Goal: Communication & Community: Answer question/provide support

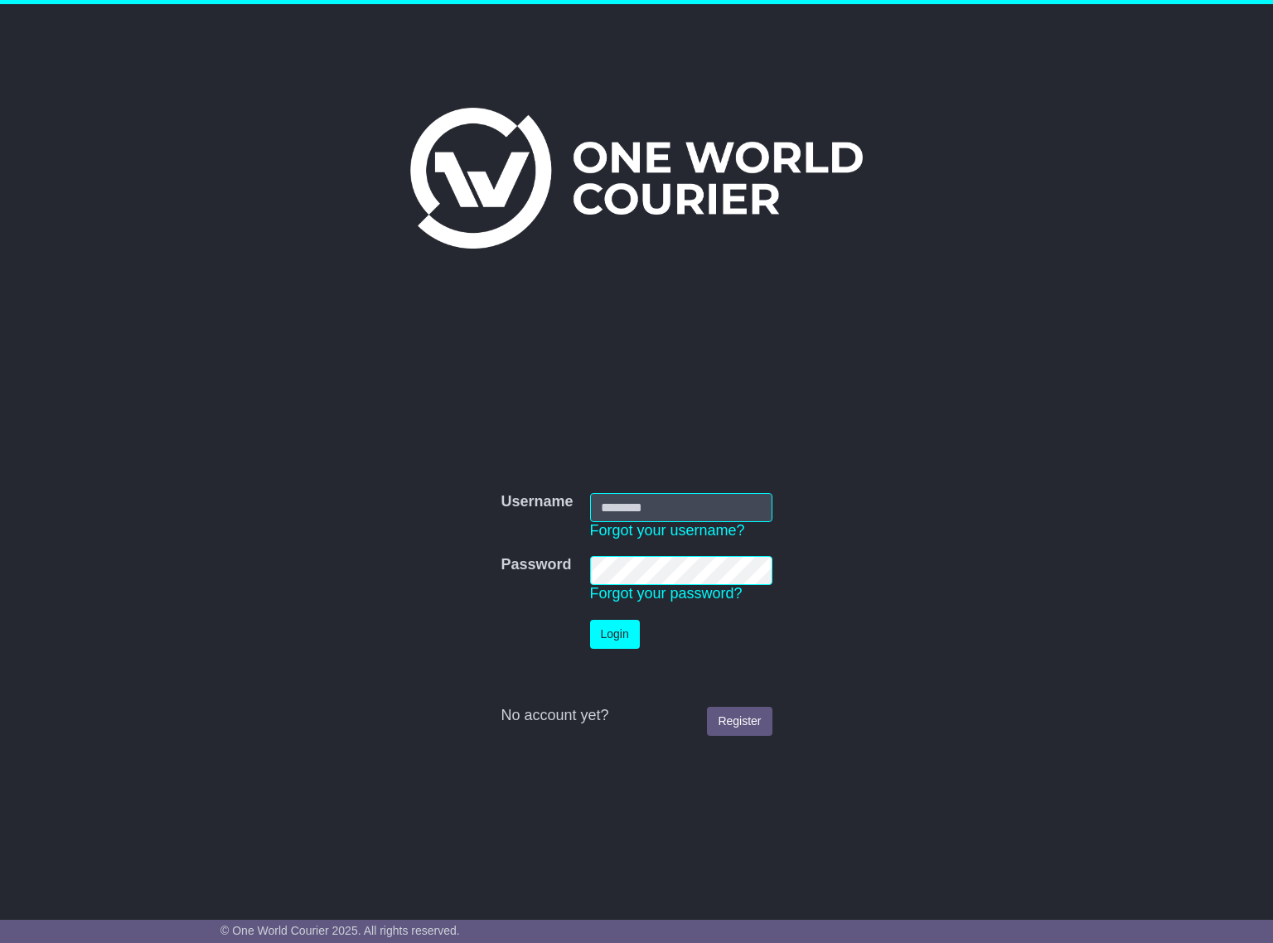
click at [643, 508] on input "Username" at bounding box center [681, 507] width 182 height 29
type input "**********"
click at [623, 628] on button "Login" at bounding box center [615, 634] width 50 height 29
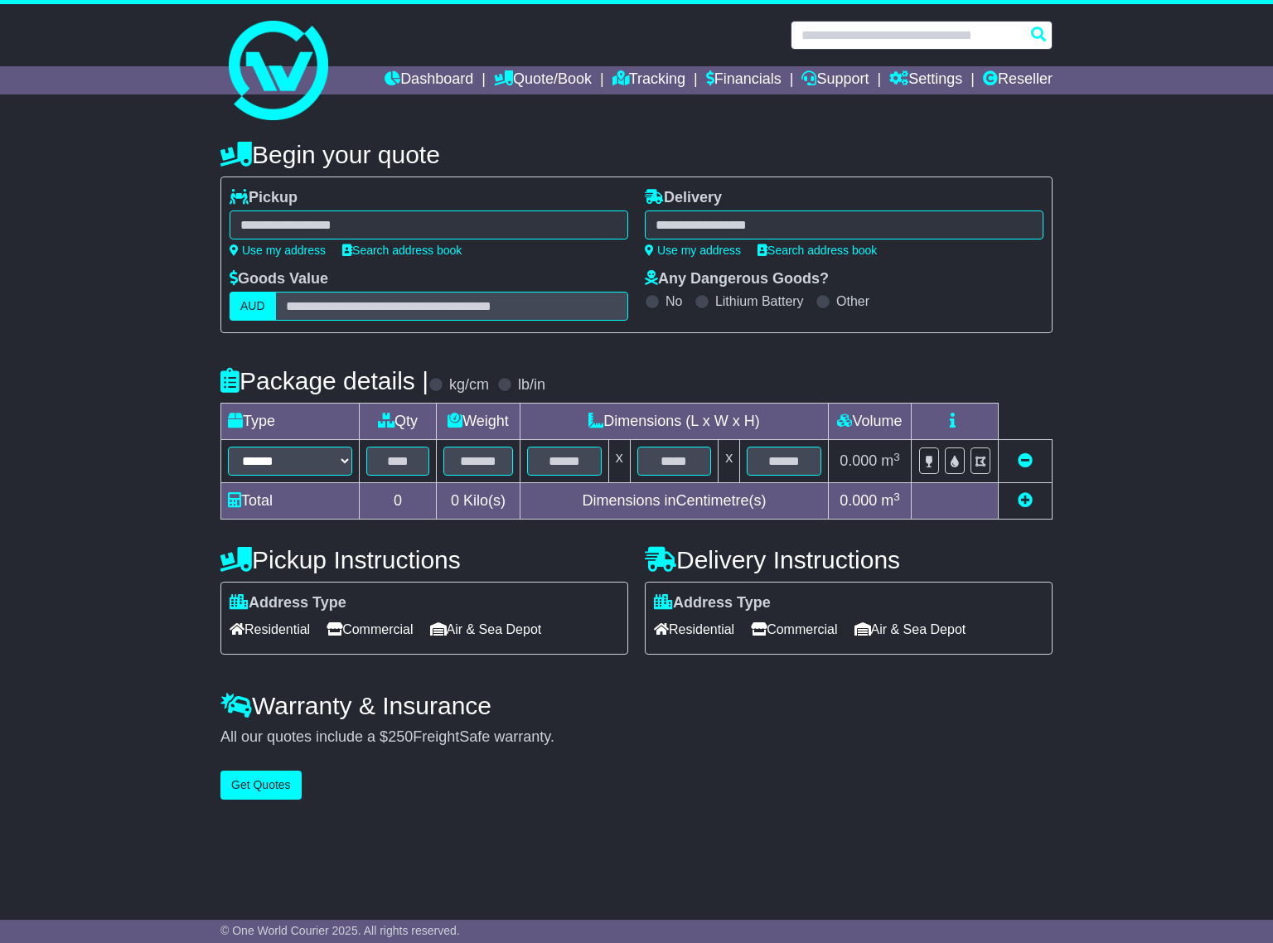
click at [858, 41] on input "text" at bounding box center [922, 35] width 262 height 29
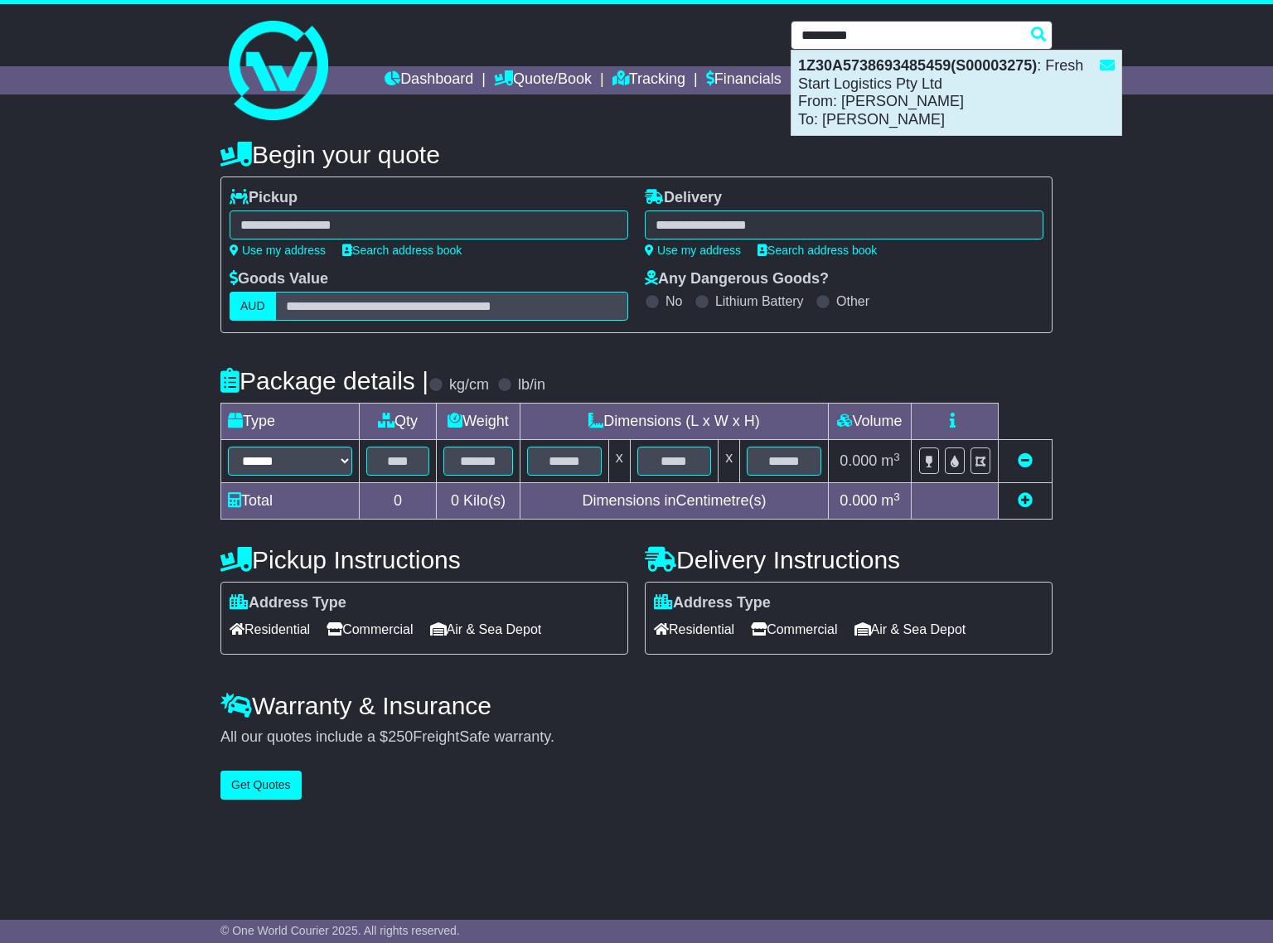
click at [915, 94] on div "1Z30A5738693485459(S00003275) : Fresh Start Logistics Pty Ltd From: Elaine Zou …" at bounding box center [957, 93] width 330 height 85
type input "**********"
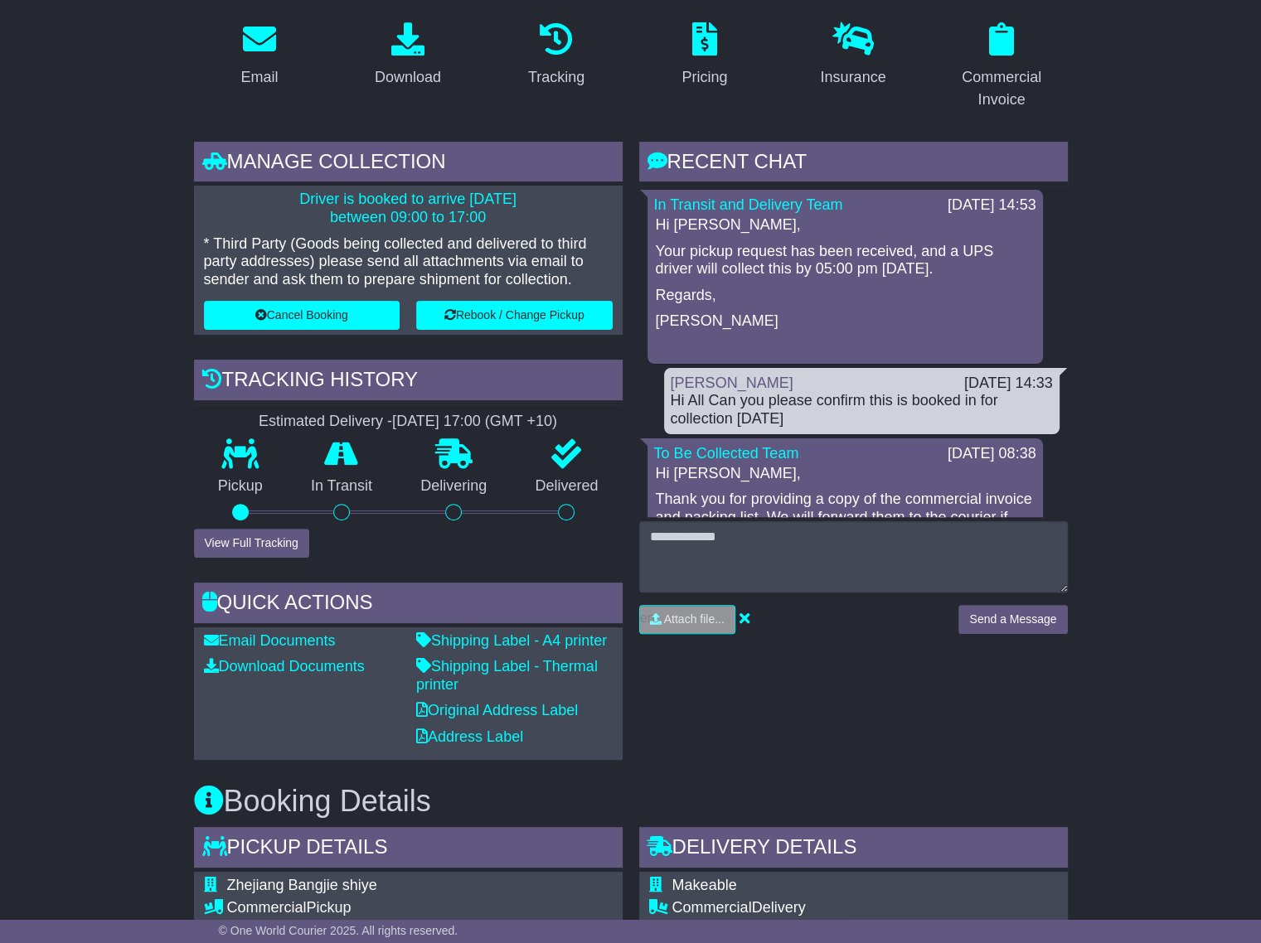
scroll to position [332, 0]
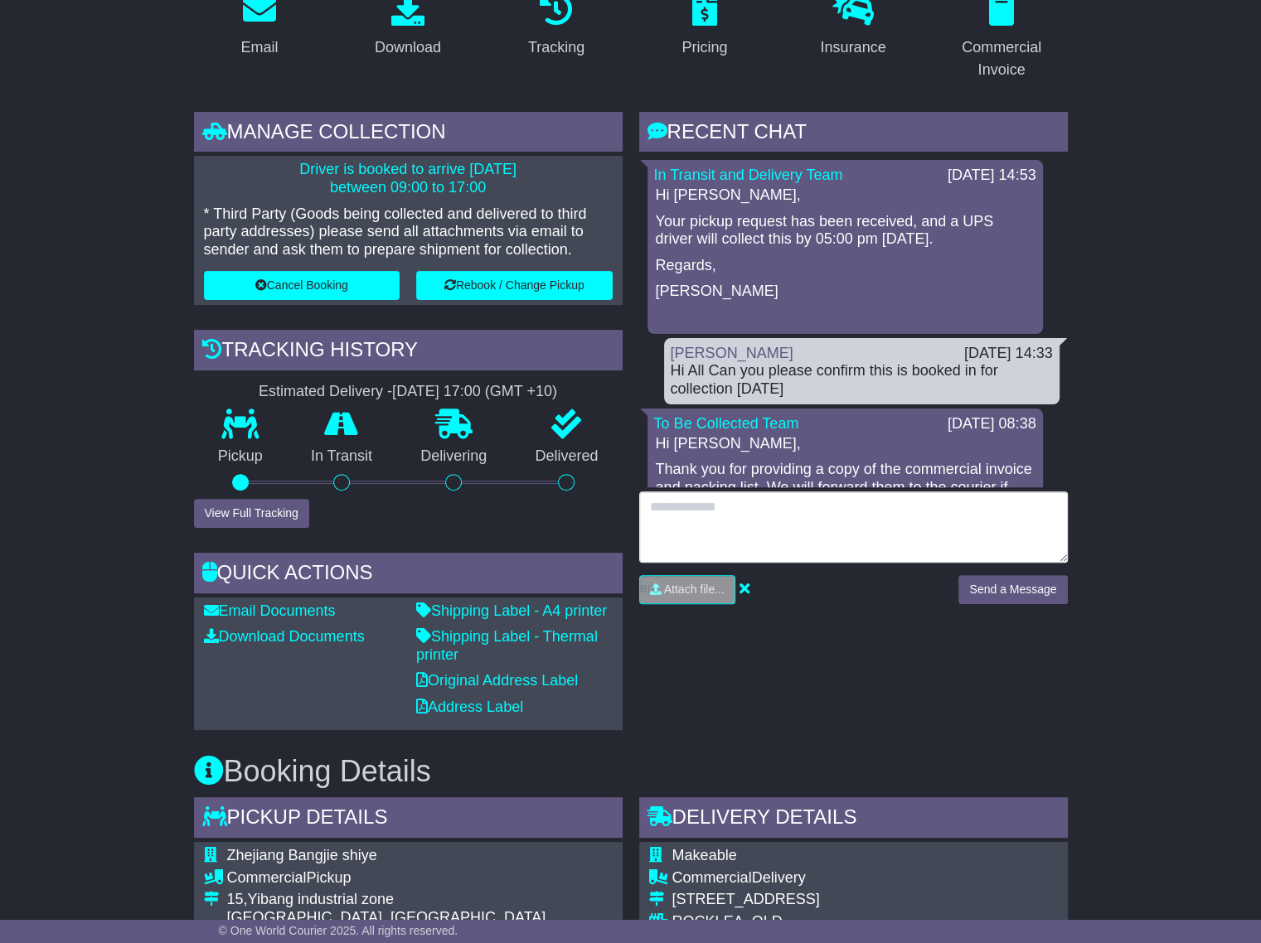
click at [724, 511] on textarea at bounding box center [853, 527] width 429 height 71
type textarea "**********"
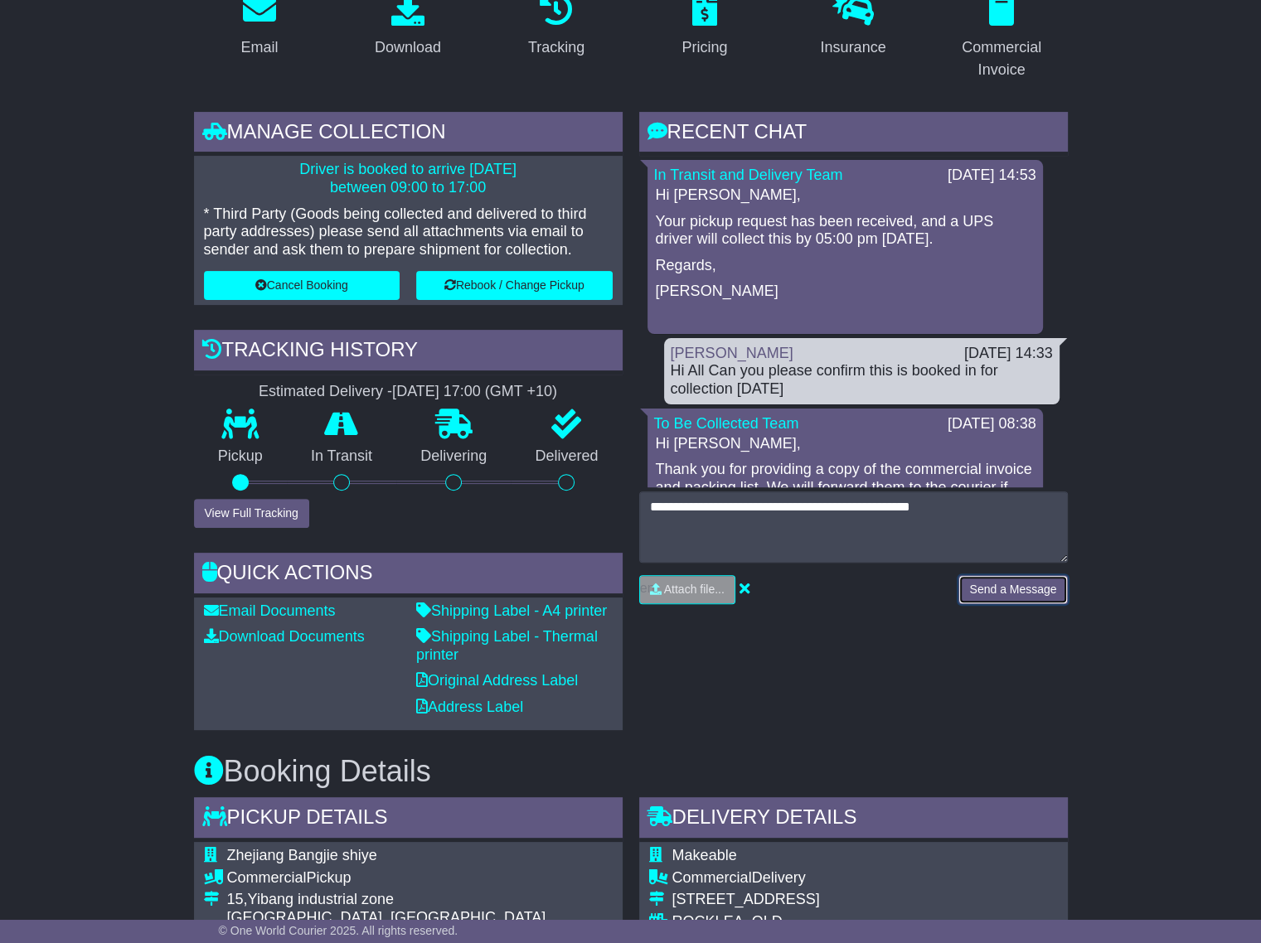
click at [1016, 590] on button "Send a Message" at bounding box center [1012, 589] width 109 height 29
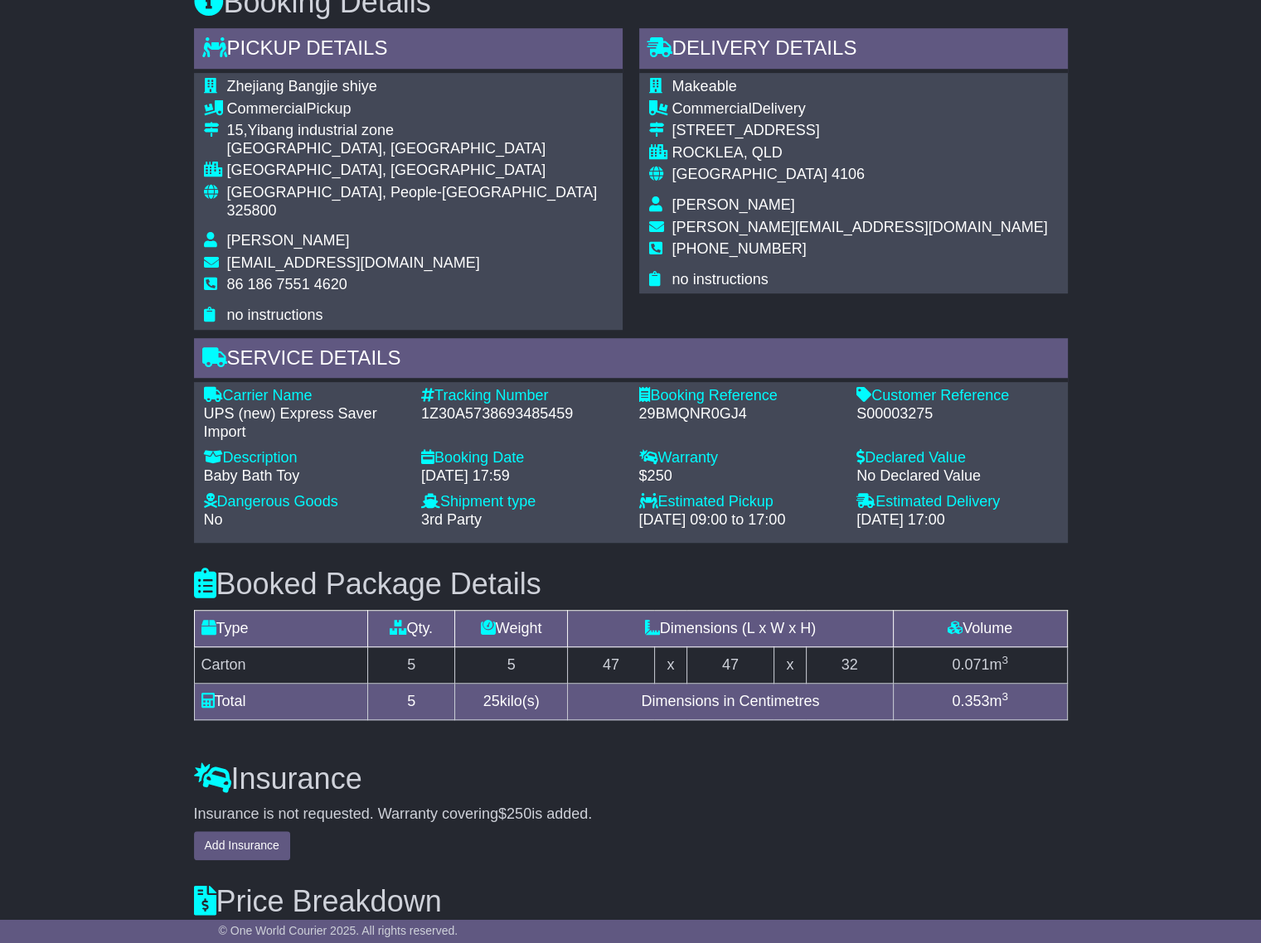
scroll to position [1244, 0]
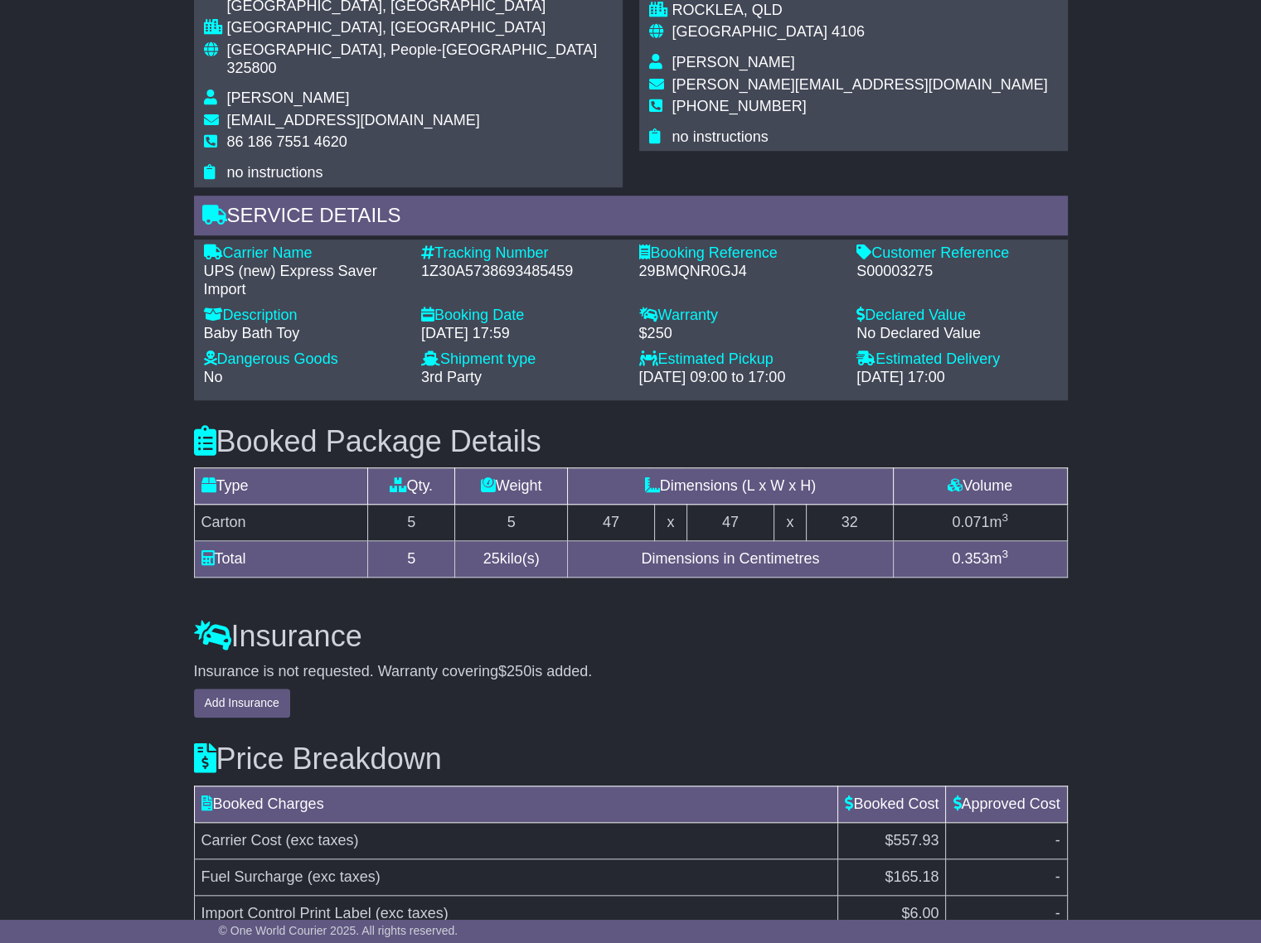
click at [523, 263] on div "1Z30A5738693485459" at bounding box center [521, 272] width 201 height 18
copy div "1Z30A5738693485459"
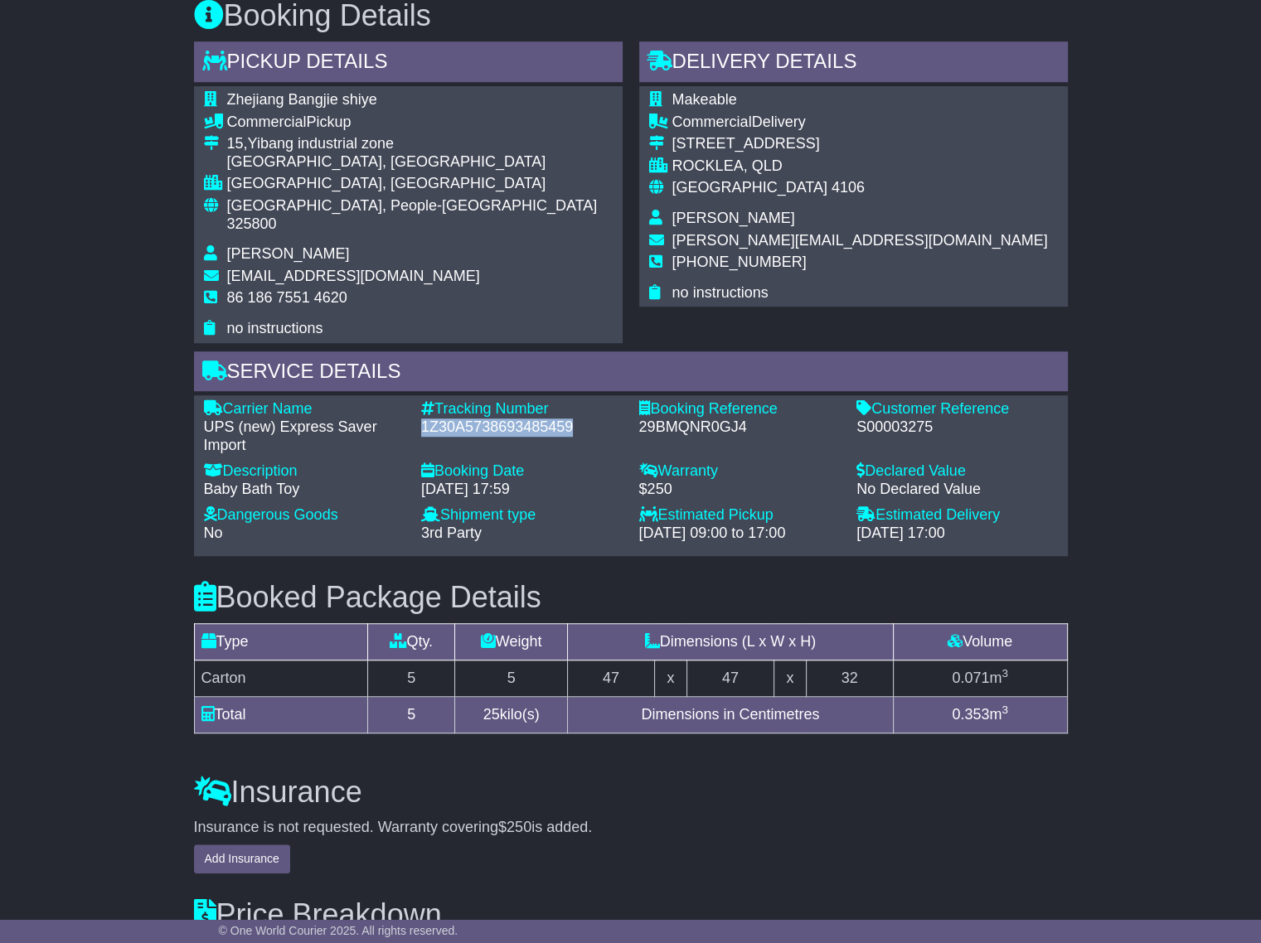
scroll to position [1001, 0]
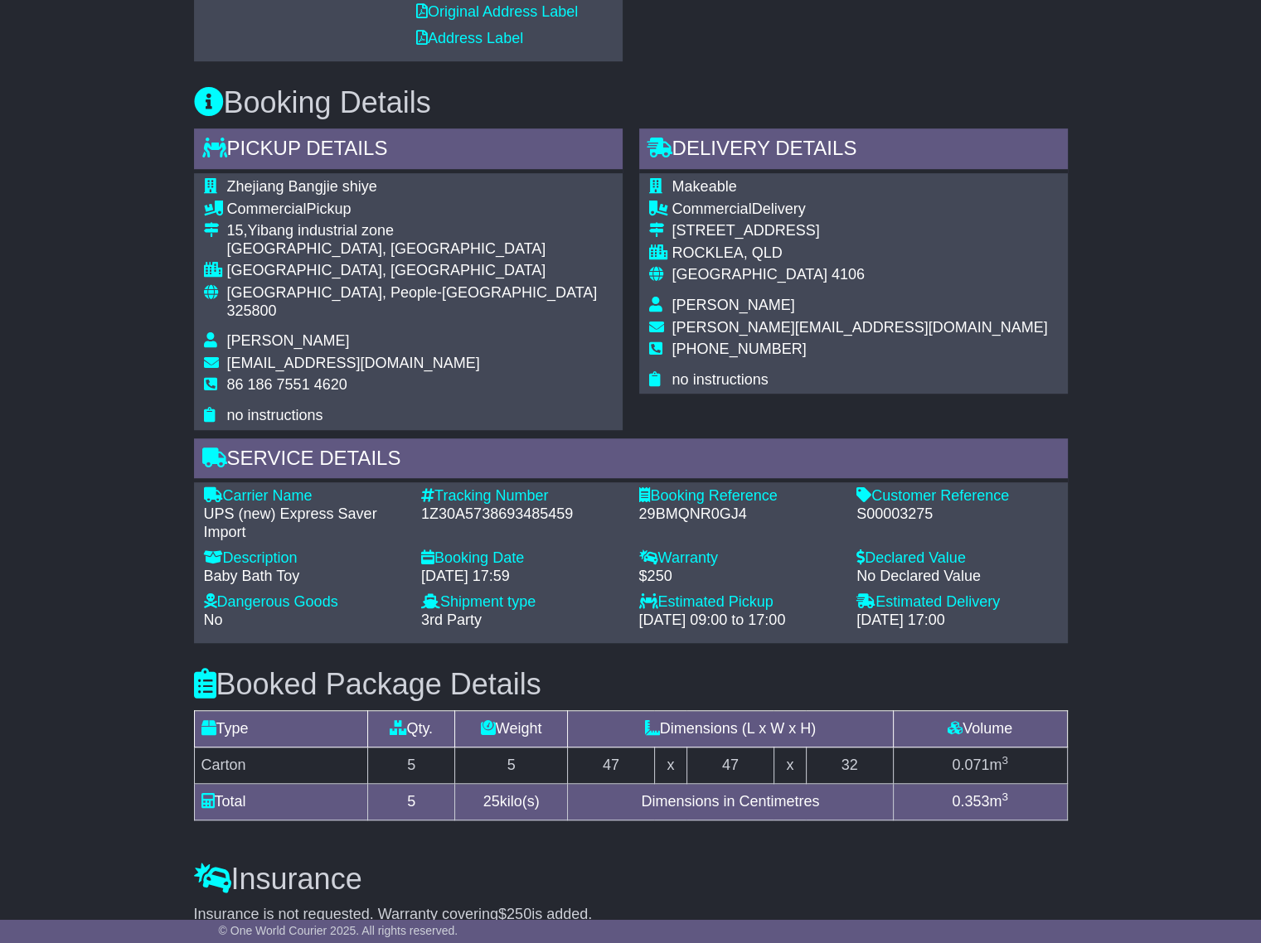
click at [914, 506] on div "S00003275" at bounding box center [956, 515] width 201 height 18
copy div "S00003275"
